Goal: Task Accomplishment & Management: Manage account settings

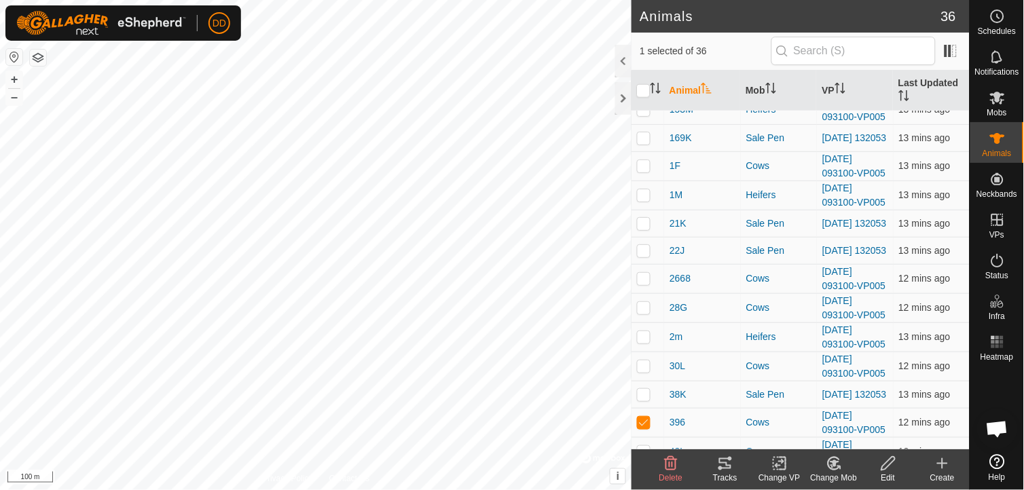
scroll to position [662, 0]
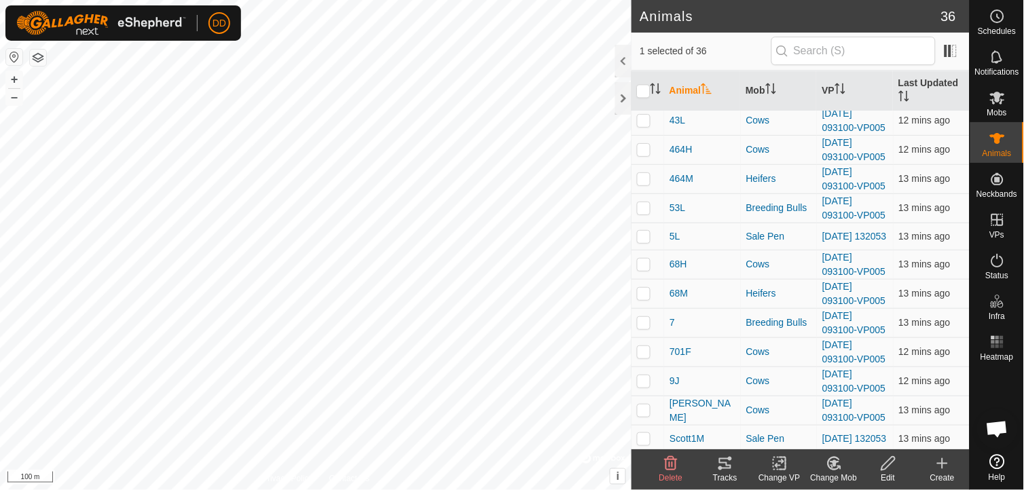
click at [732, 465] on icon at bounding box center [725, 464] width 16 height 16
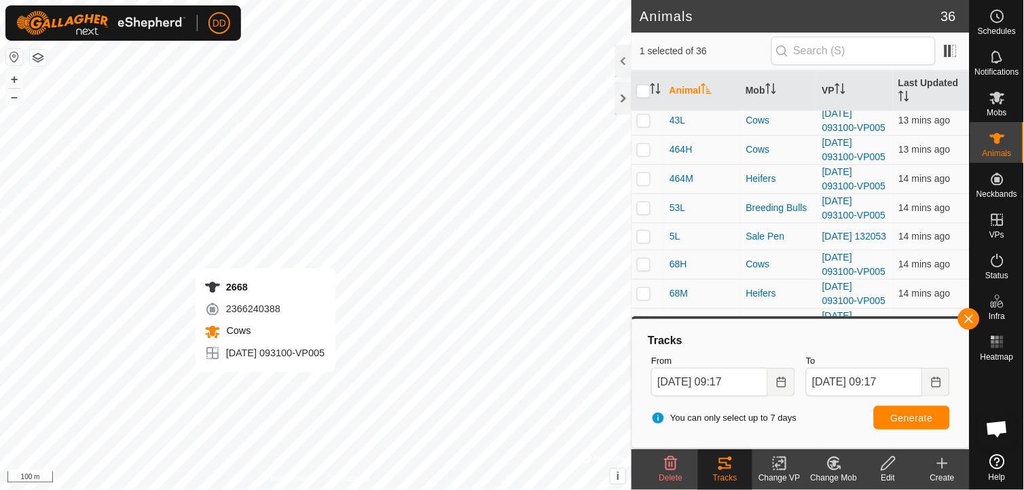
checkbox input "true"
checkbox input "false"
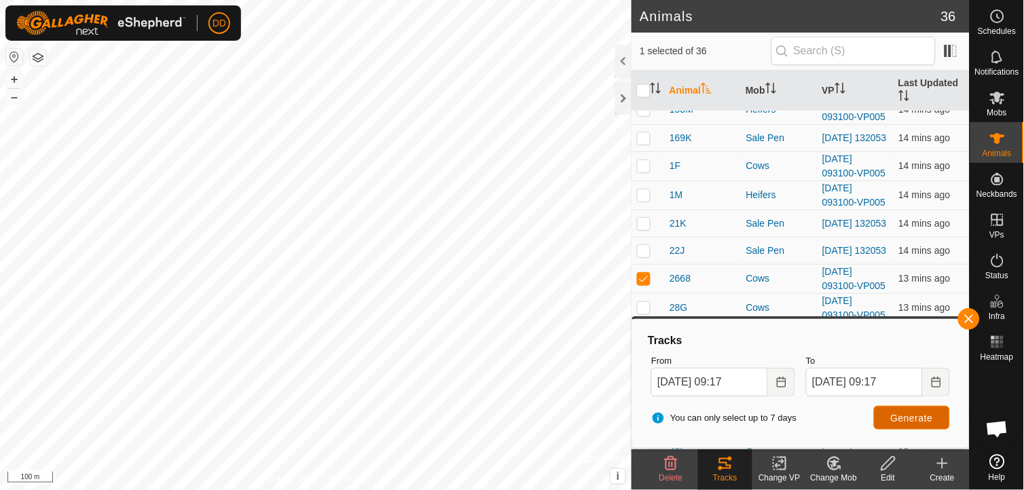
click at [910, 414] on span "Generate" at bounding box center [912, 418] width 42 height 11
click at [16, 77] on button "+" at bounding box center [14, 79] width 16 height 16
click at [973, 321] on button "button" at bounding box center [969, 319] width 22 height 22
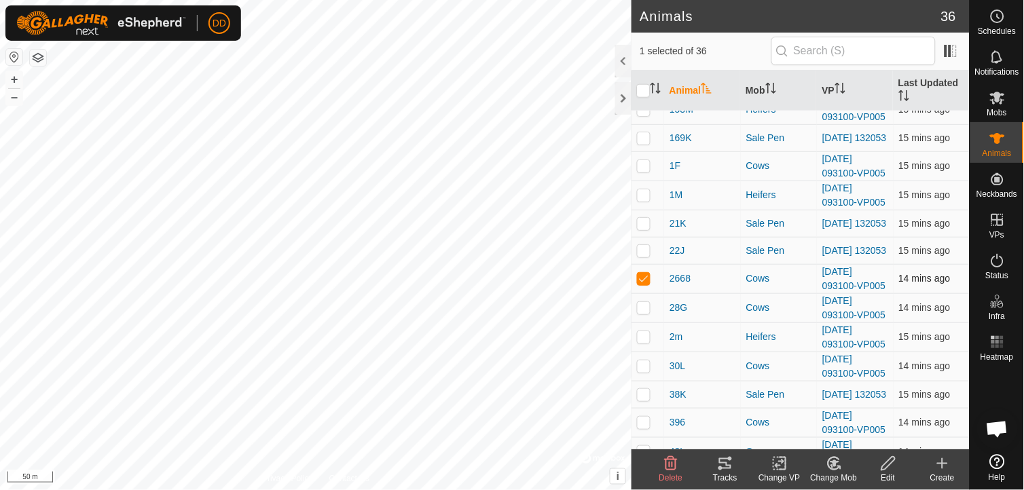
click at [645, 284] on p-checkbox at bounding box center [644, 278] width 14 height 11
checkbox input "false"
click at [623, 99] on div at bounding box center [623, 98] width 16 height 33
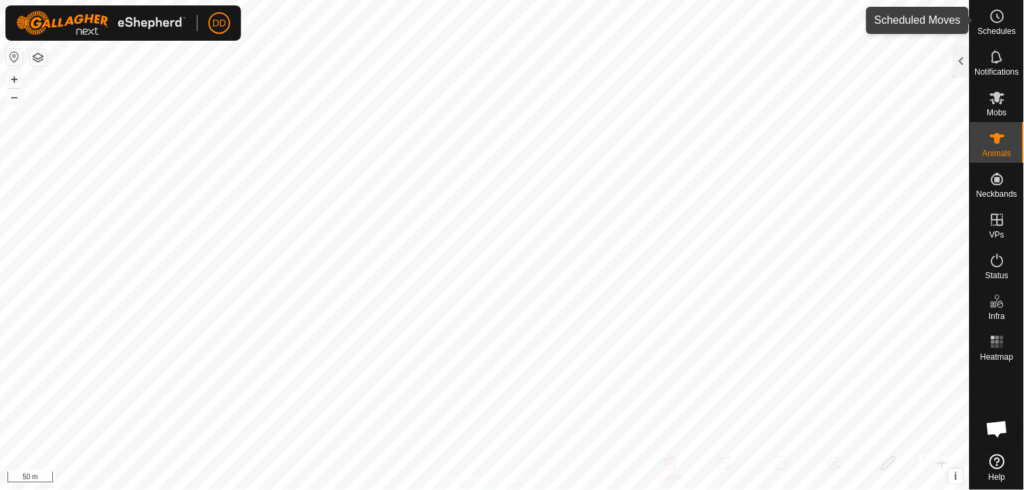
click at [1001, 24] on icon at bounding box center [998, 16] width 16 height 16
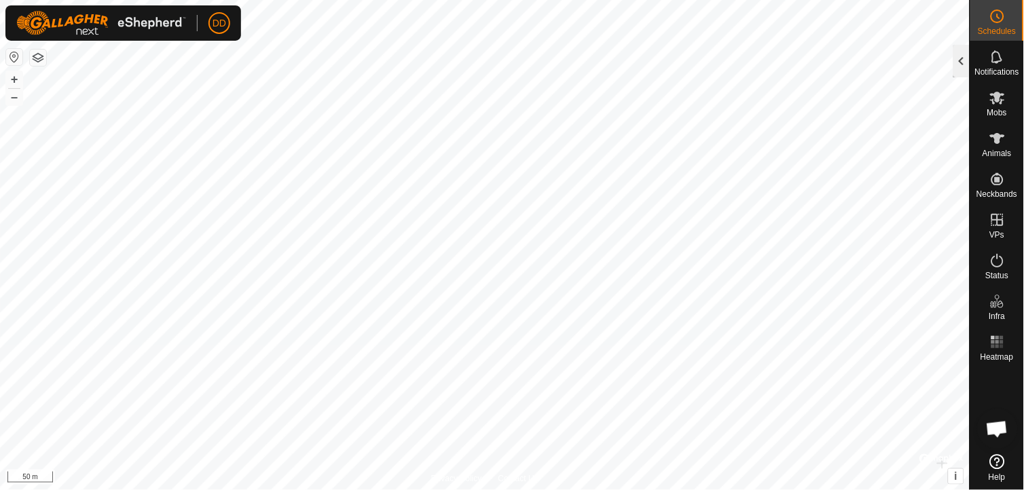
click at [963, 58] on div at bounding box center [962, 61] width 16 height 33
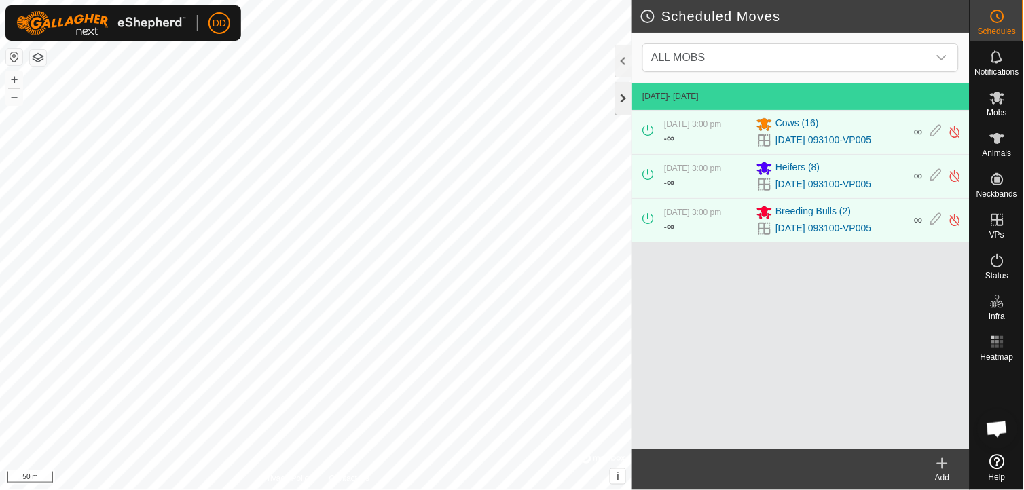
click at [621, 96] on div at bounding box center [623, 98] width 16 height 33
click at [622, 97] on div at bounding box center [623, 98] width 16 height 33
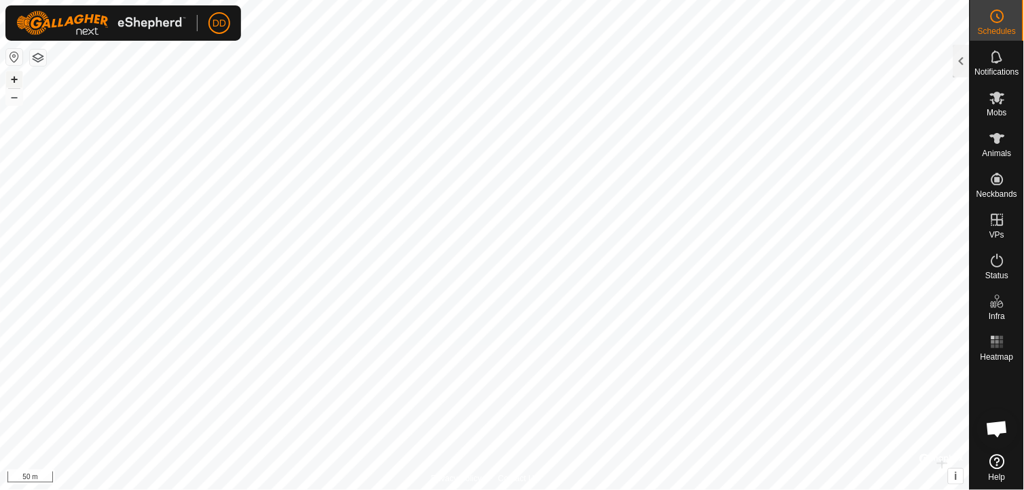
click at [16, 77] on button "+" at bounding box center [14, 79] width 16 height 16
click at [17, 82] on button "+" at bounding box center [14, 79] width 16 height 16
checkbox input "true"
checkbox input "false"
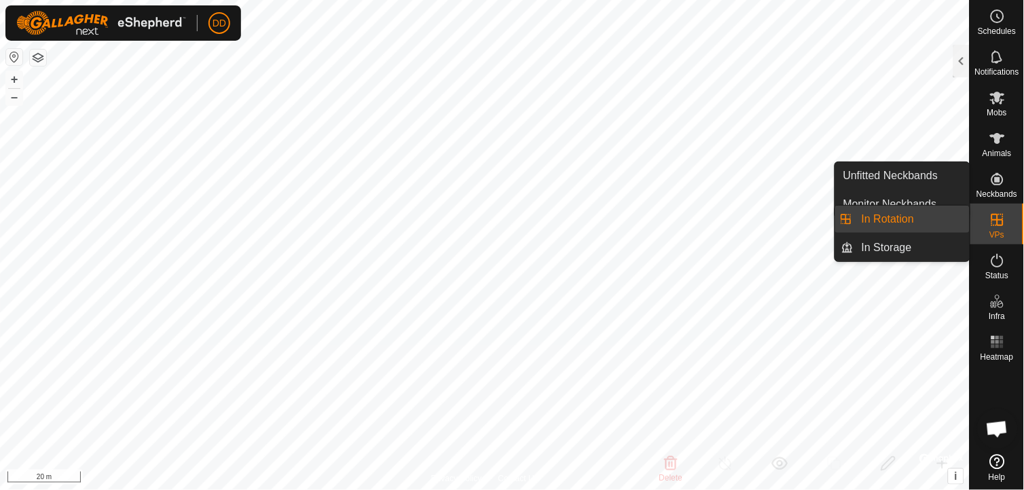
drag, startPoint x: 1006, startPoint y: 202, endPoint x: 1002, endPoint y: 214, distance: 12.2
click at [1002, 214] on icon at bounding box center [998, 220] width 16 height 16
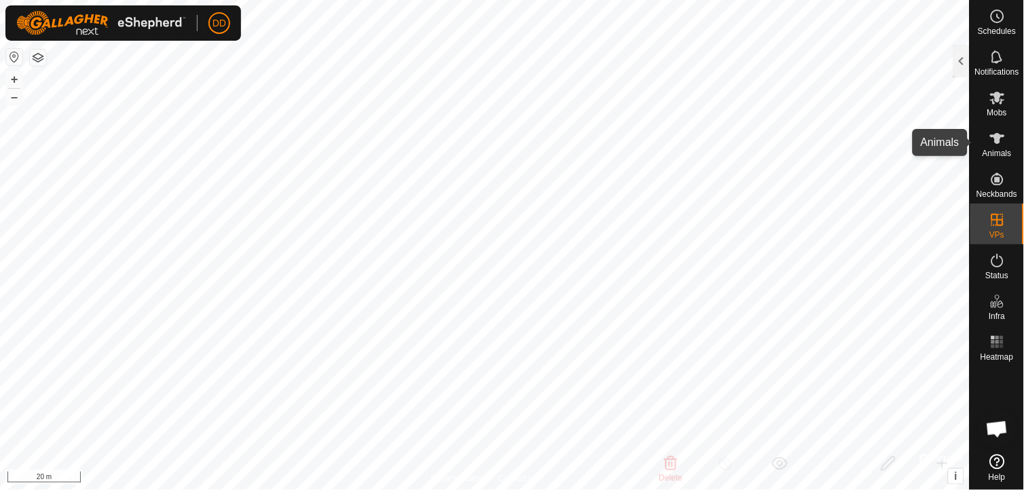
click at [999, 143] on icon at bounding box center [997, 138] width 15 height 11
checkbox input "true"
checkbox input "false"
checkbox input "true"
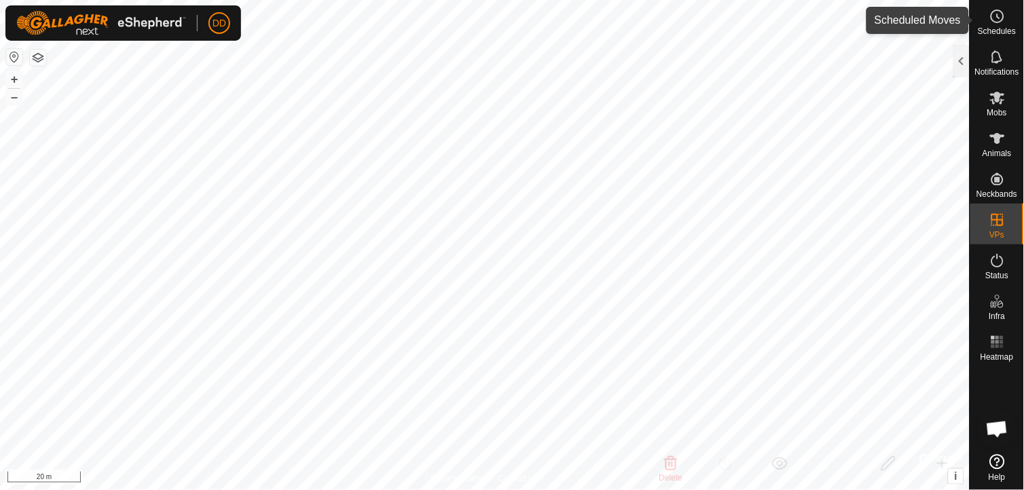
click at [996, 24] on icon at bounding box center [998, 16] width 16 height 16
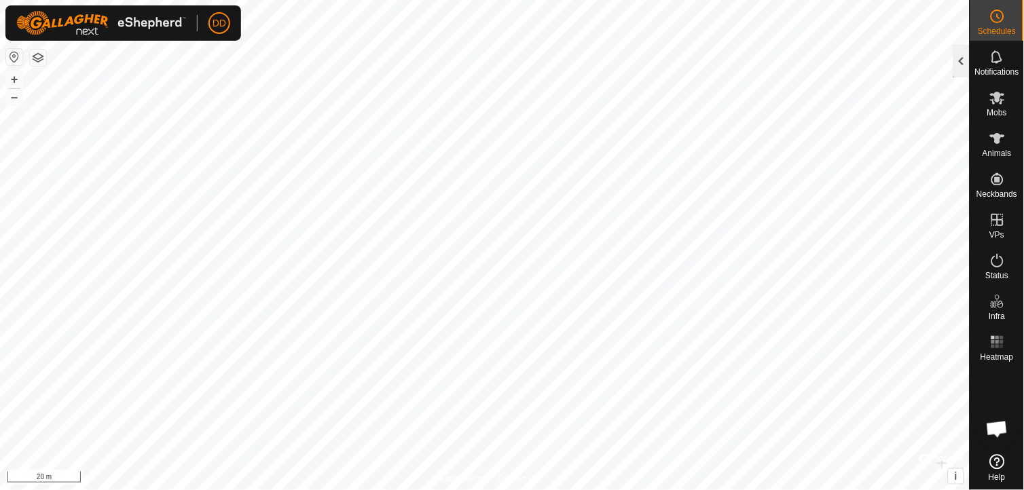
click at [963, 59] on div at bounding box center [962, 61] width 16 height 33
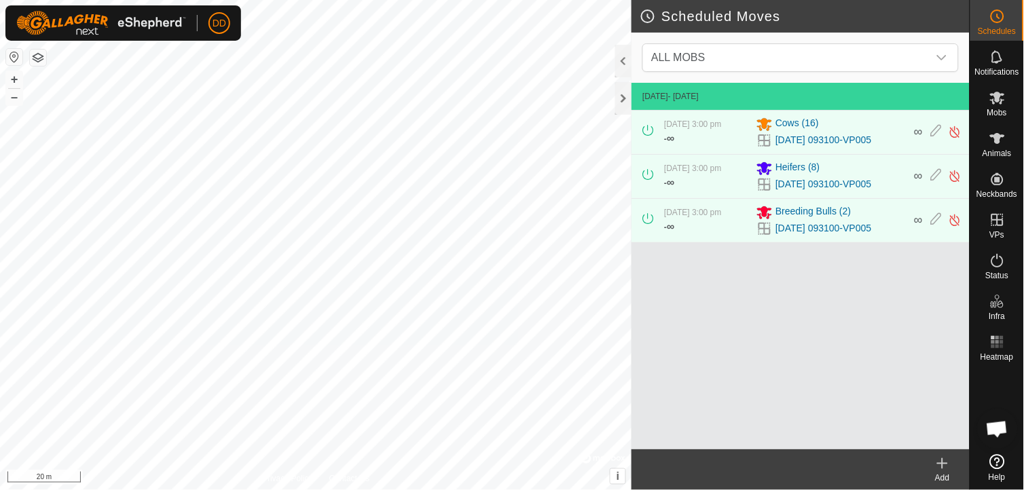
click at [942, 464] on icon at bounding box center [943, 464] width 10 height 0
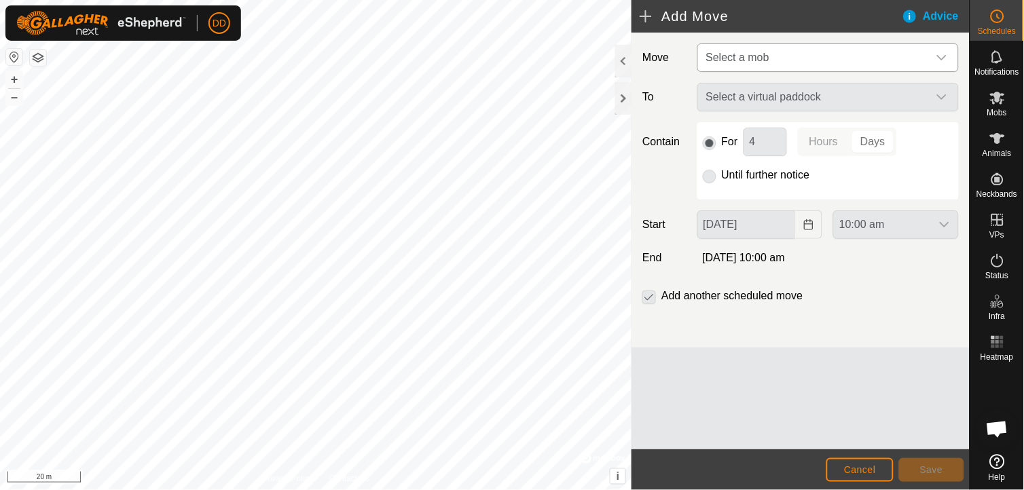
click at [946, 62] on icon "dropdown trigger" at bounding box center [942, 57] width 11 height 11
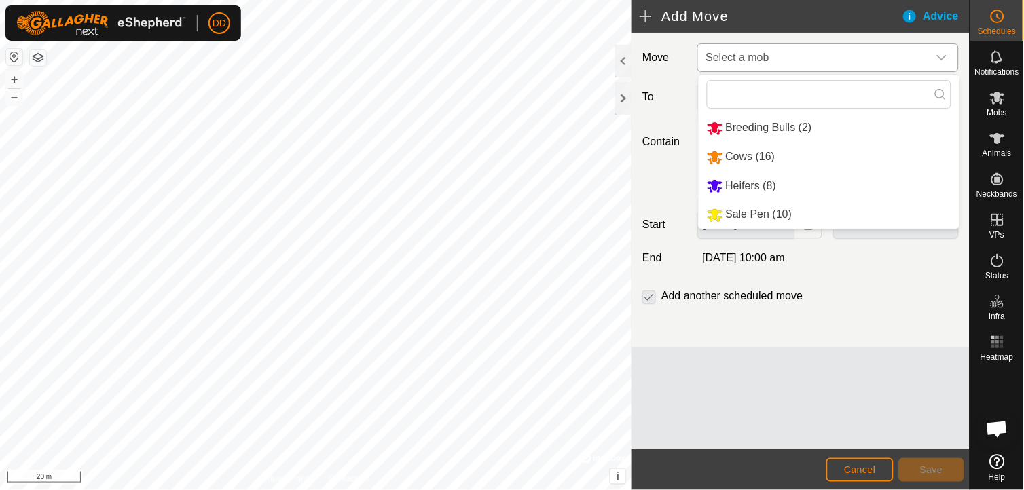
click at [768, 213] on li "Sale Pen (10)" at bounding box center [829, 215] width 261 height 28
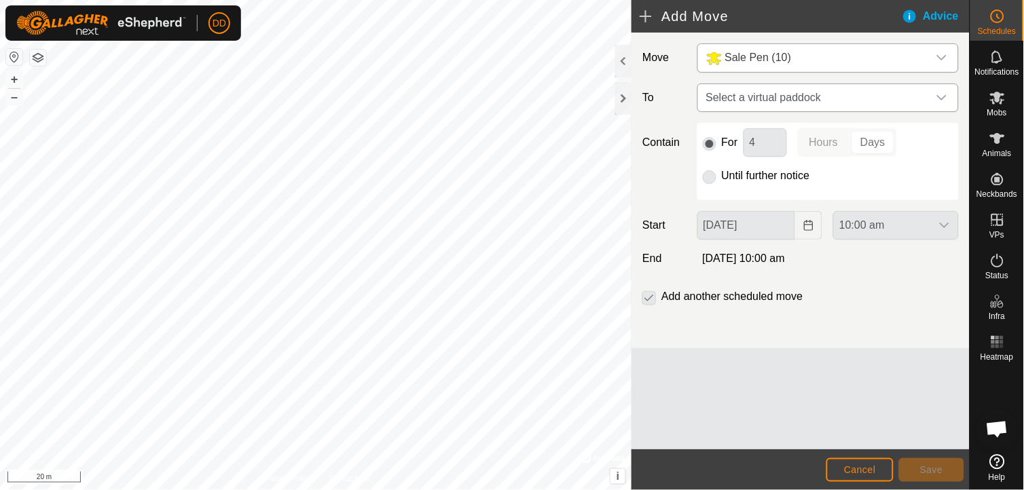
click at [946, 98] on icon "dropdown trigger" at bounding box center [942, 97] width 11 height 11
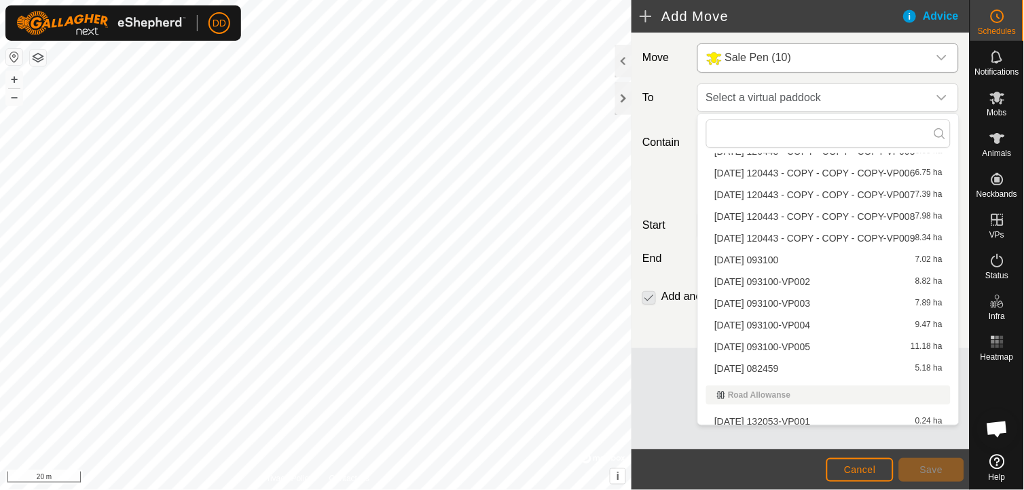
scroll to position [1185, 0]
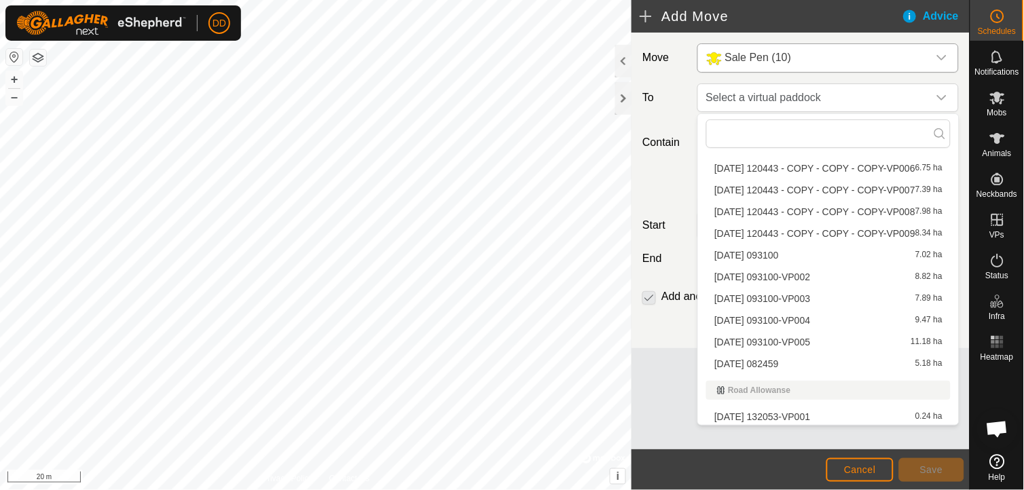
click at [807, 416] on li "[DATE] 132053-VP001 0.24 ha" at bounding box center [828, 417] width 245 height 20
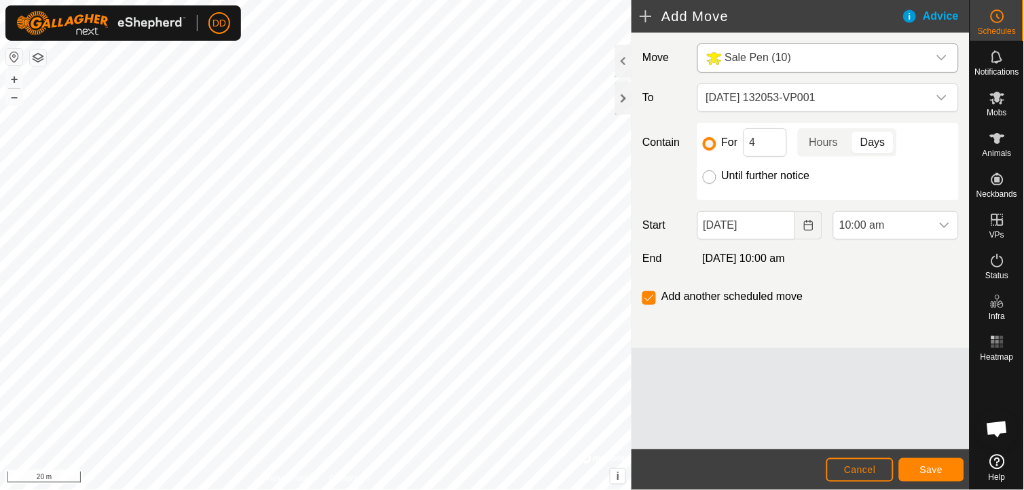
click at [715, 178] on input "Until further notice" at bounding box center [710, 177] width 14 height 14
radio input "true"
checkbox input "false"
click at [939, 471] on span "Save" at bounding box center [931, 470] width 23 height 11
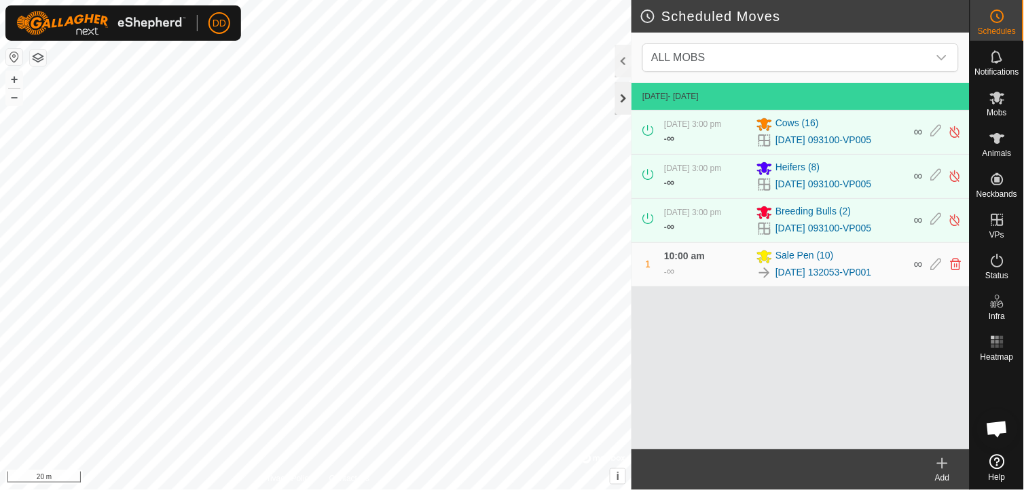
click at [626, 100] on div at bounding box center [623, 98] width 16 height 33
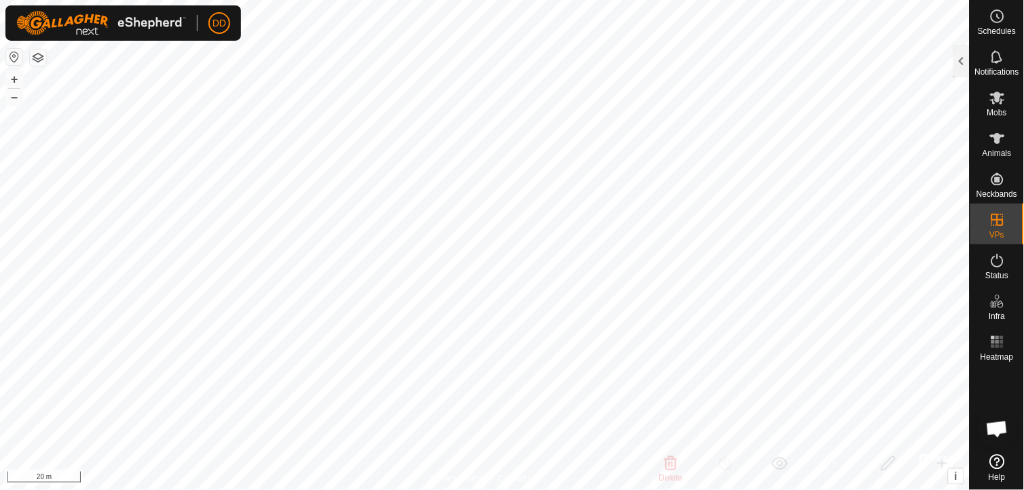
checkbox input "false"
checkbox input "true"
checkbox input "false"
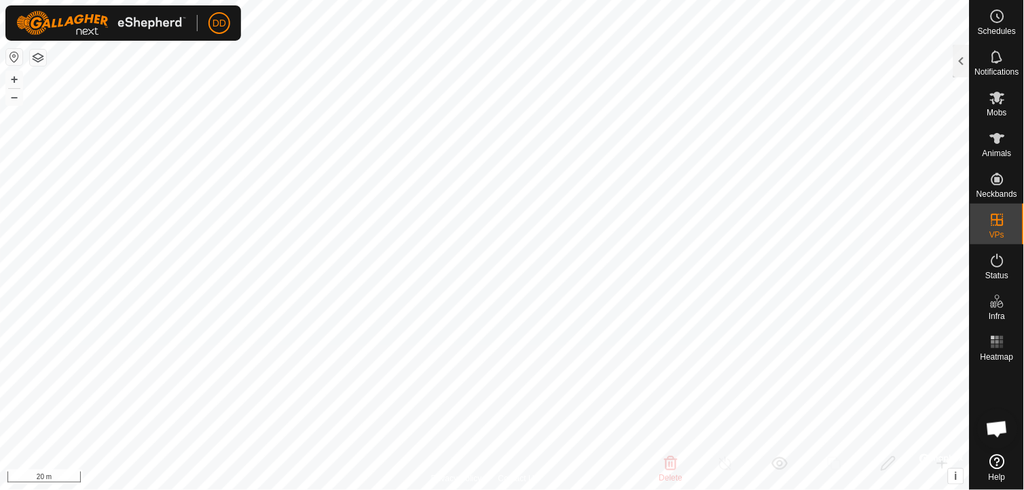
checkbox input "true"
checkbox input "false"
checkbox input "true"
click at [962, 54] on div at bounding box center [962, 61] width 16 height 33
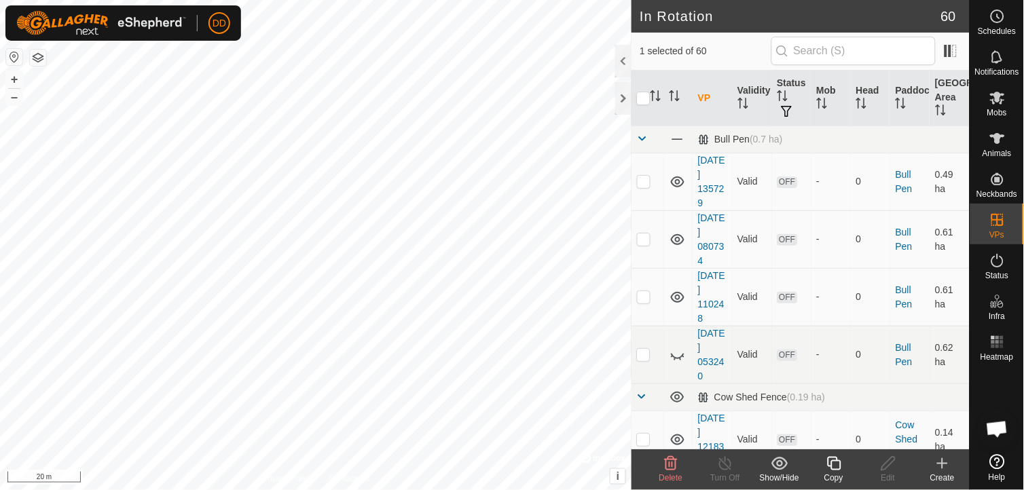
click at [833, 467] on icon at bounding box center [834, 464] width 17 height 16
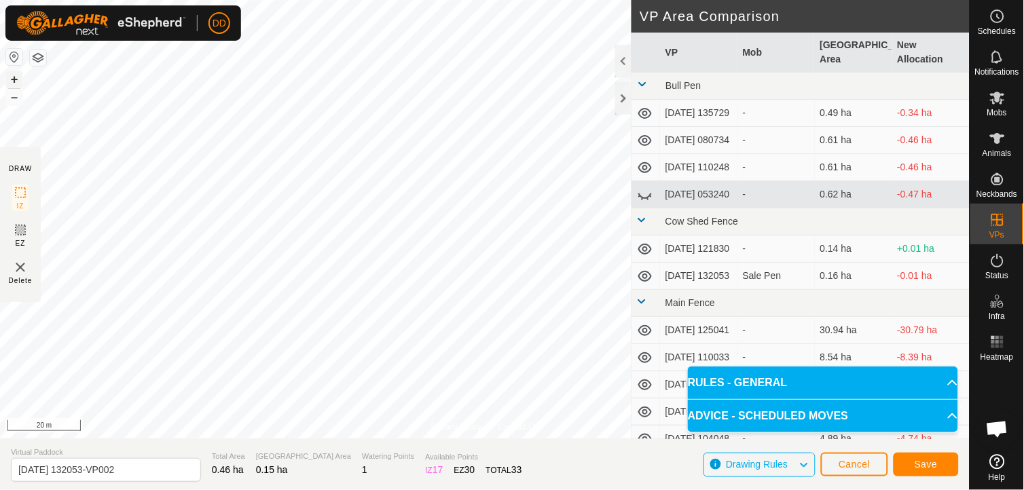
click at [17, 77] on button "+" at bounding box center [14, 79] width 16 height 16
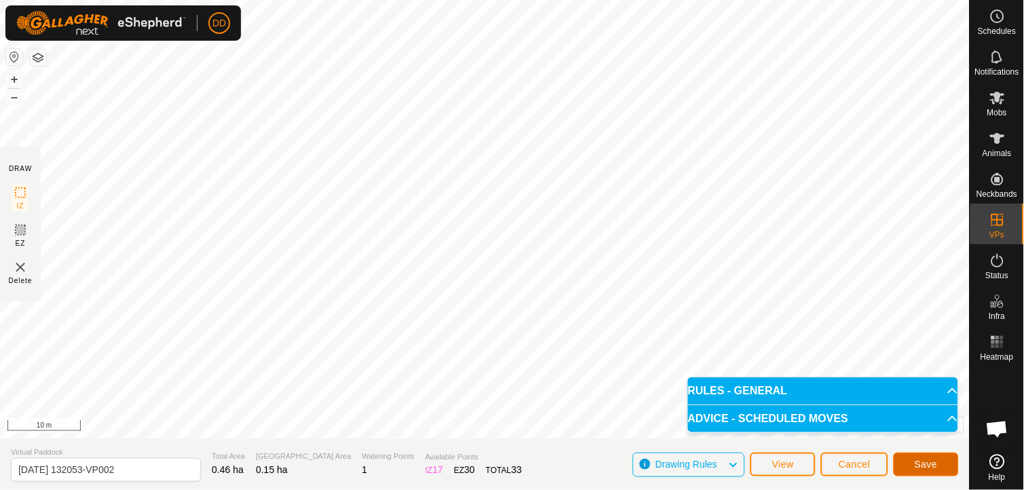
click at [920, 458] on button "Save" at bounding box center [926, 465] width 65 height 24
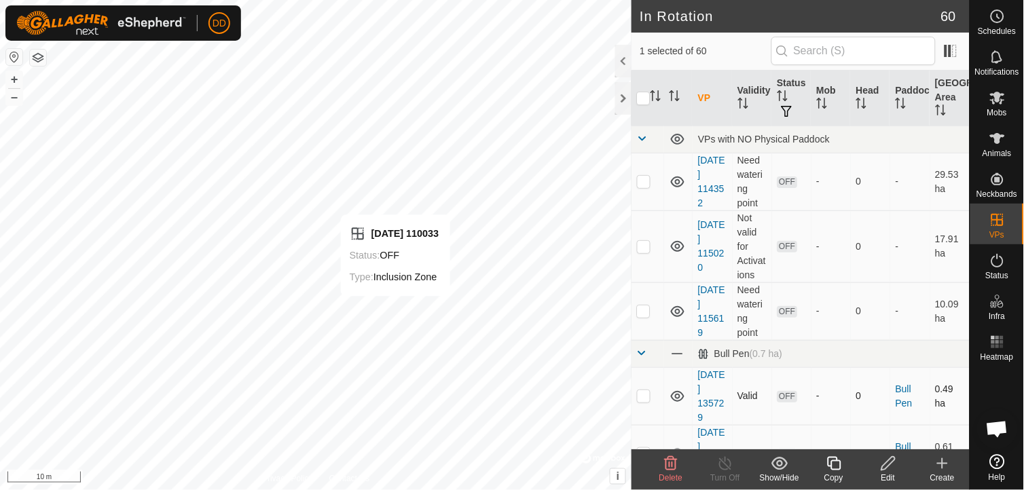
click at [395, 310] on div "DD Schedules Notifications Mobs Animals Neckbands VPs Status Infra Heatmap Help…" at bounding box center [512, 245] width 1024 height 490
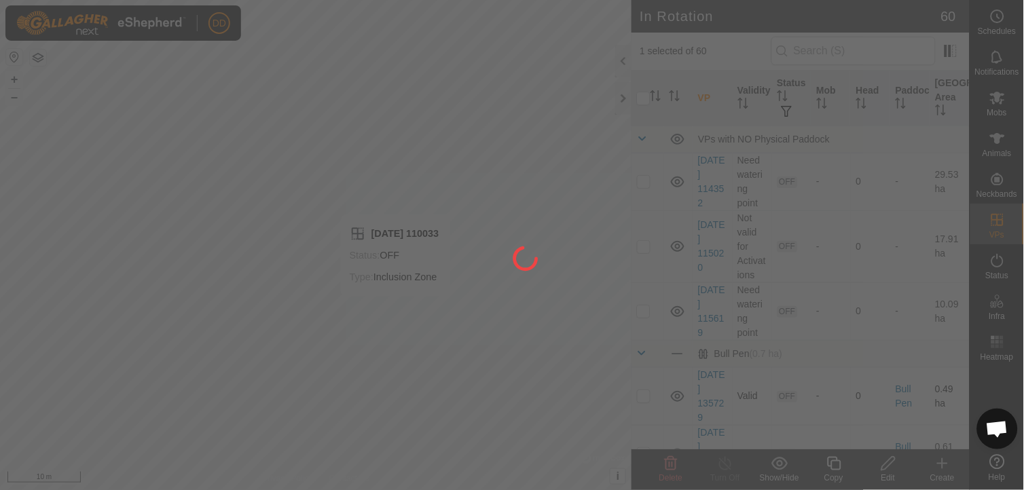
checkbox input "false"
checkbox input "true"
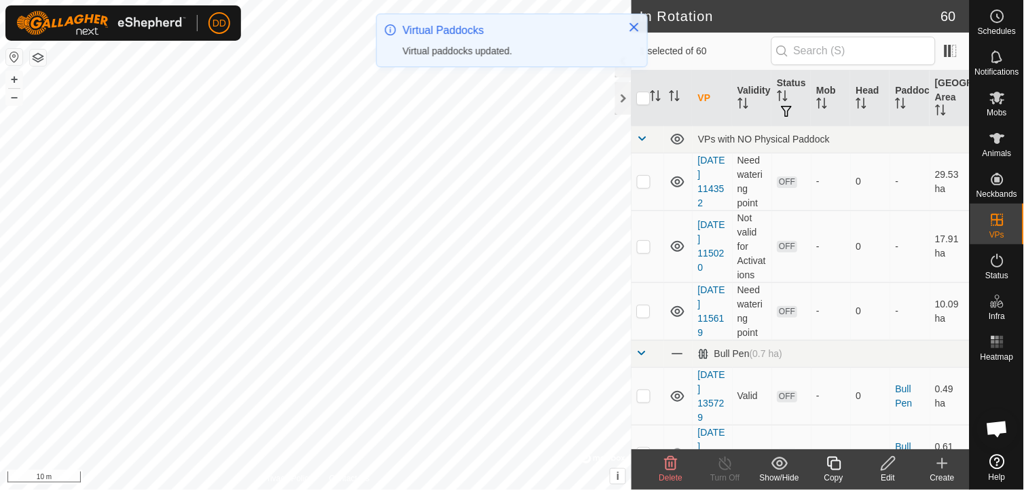
checkbox input "true"
checkbox input "false"
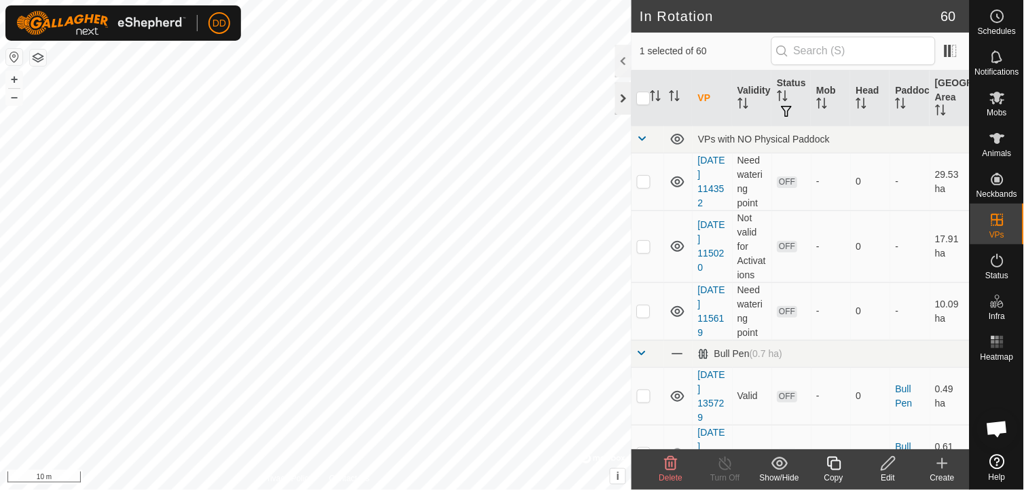
click at [622, 95] on div at bounding box center [623, 98] width 16 height 33
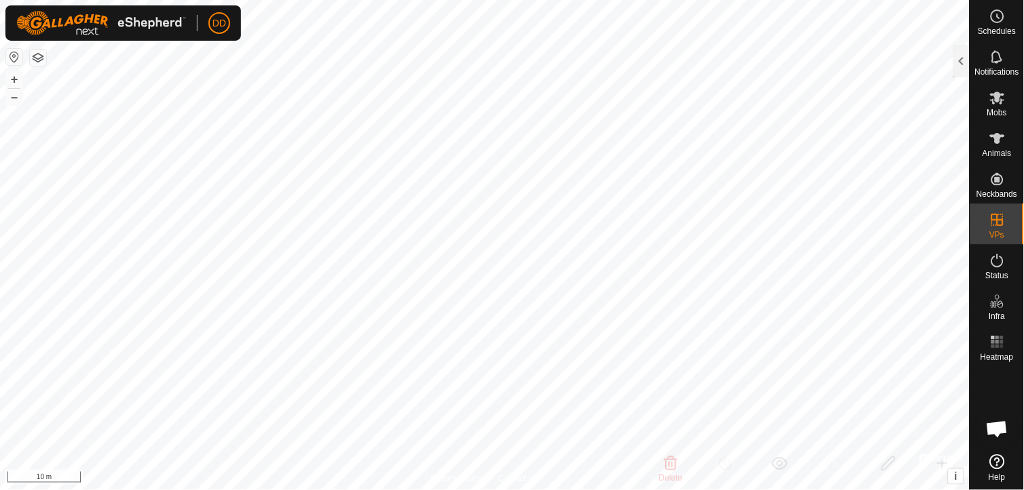
checkbox input "false"
checkbox input "true"
checkbox input "false"
click at [773, 490] on html "DD Schedules Notifications Mobs Animals Neckbands VPs Status Infra Heatmap Help…" at bounding box center [512, 245] width 1024 height 490
